Goal: Download file/media: Obtain a digital file from the website

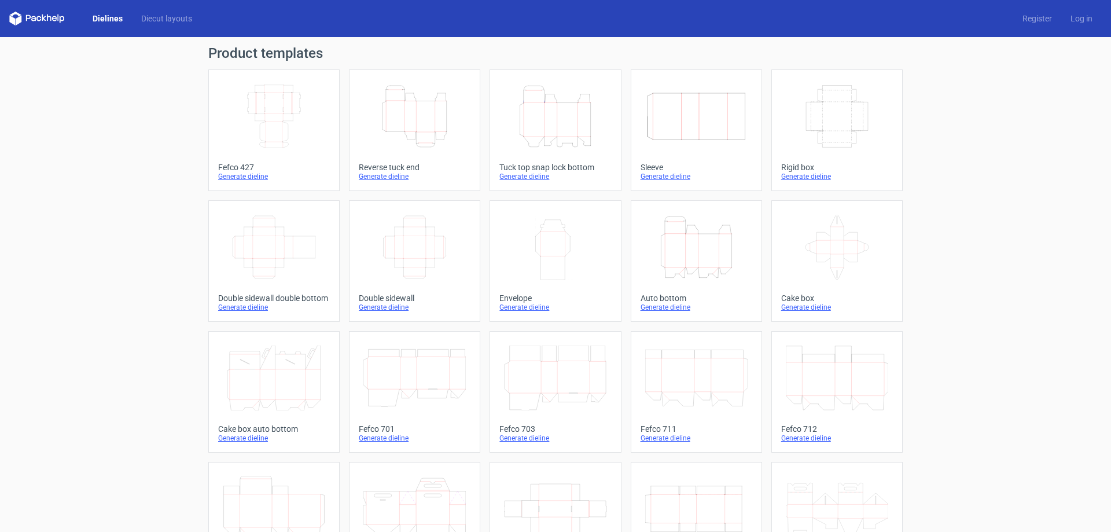
click at [826, 122] on icon "Width Depth Height" at bounding box center [837, 116] width 102 height 65
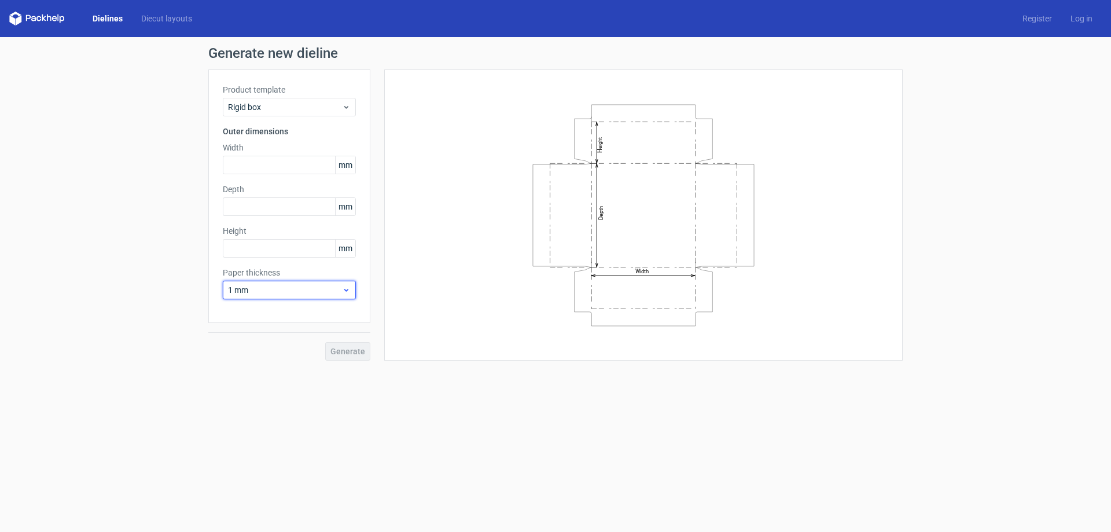
click at [338, 290] on span "1 mm" at bounding box center [285, 290] width 114 height 12
click at [259, 366] on div "1.5 mm" at bounding box center [290, 371] width 124 height 19
click at [255, 164] on input "text" at bounding box center [289, 165] width 133 height 19
type input "82"
click at [259, 206] on input "text" at bounding box center [289, 206] width 133 height 19
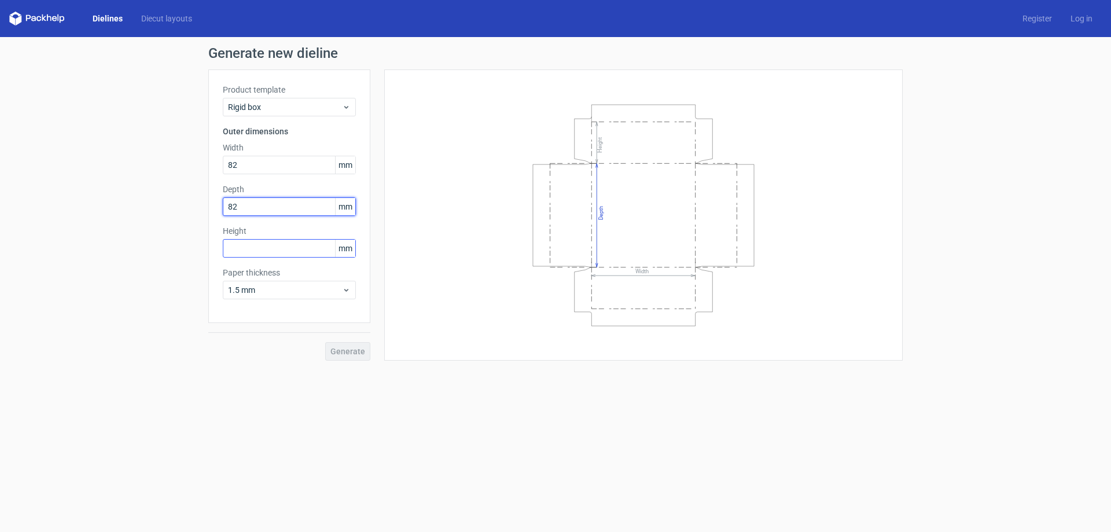
type input "82"
click at [244, 244] on input "text" at bounding box center [289, 248] width 133 height 19
type input "39"
click at [353, 347] on span "Generate" at bounding box center [348, 351] width 35 height 8
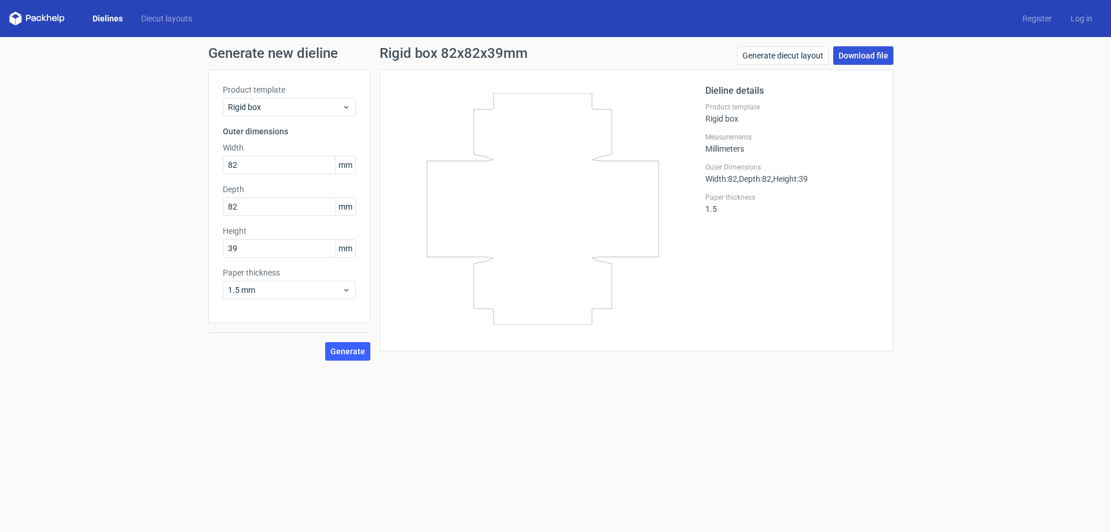
click at [855, 54] on link "Download file" at bounding box center [864, 55] width 60 height 19
